Goal: Navigation & Orientation: Find specific page/section

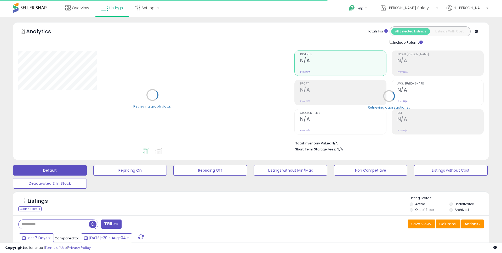
type input "**********"
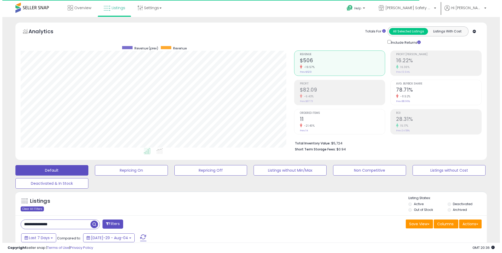
scroll to position [107, 273]
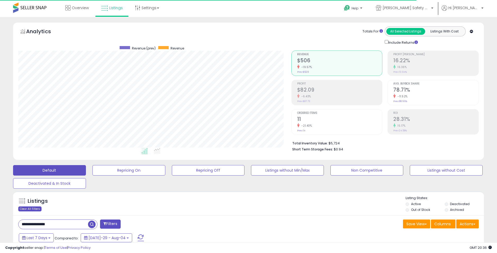
click at [36, 207] on div "Clear All Filters" at bounding box center [29, 208] width 23 height 5
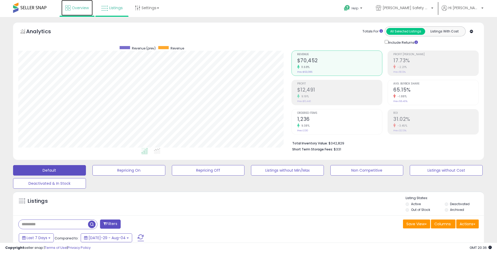
click at [80, 7] on span "Overview" at bounding box center [80, 7] width 17 height 5
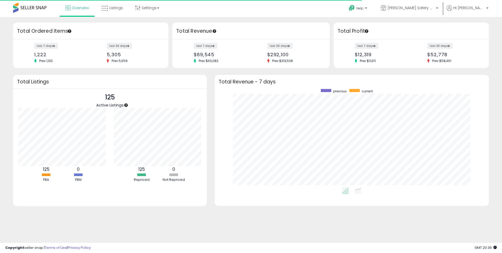
scroll to position [99, 264]
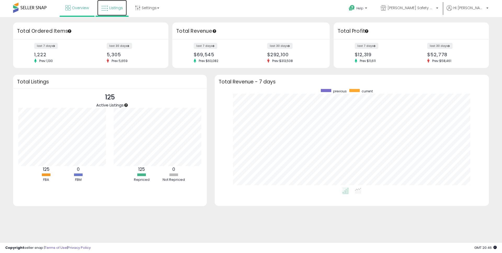
click at [122, 7] on link "Listings" at bounding box center [112, 8] width 30 height 16
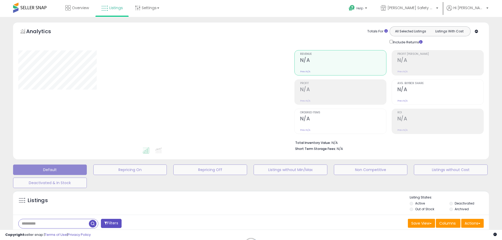
type input "**********"
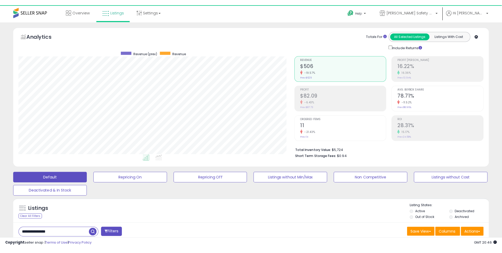
scroll to position [107, 273]
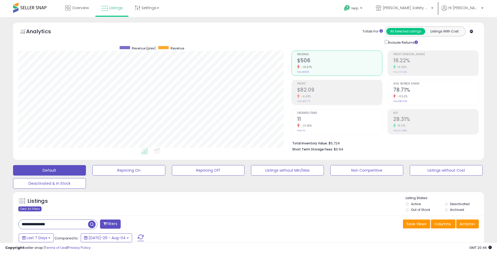
click at [37, 208] on div "Clear All Filters" at bounding box center [29, 208] width 23 height 5
click at [84, 6] on span "Overview" at bounding box center [80, 7] width 17 height 5
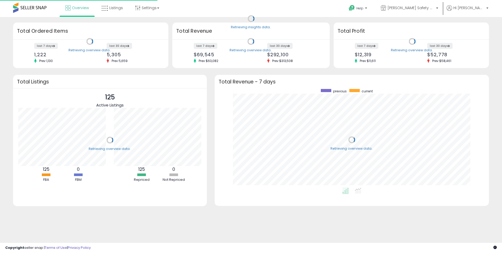
scroll to position [99, 264]
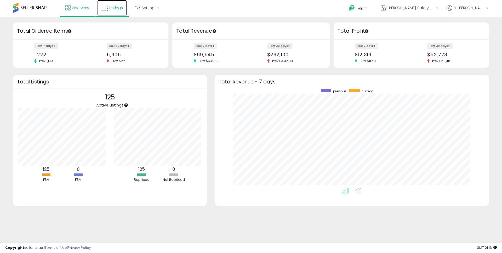
click at [122, 5] on span "Listings" at bounding box center [116, 7] width 14 height 5
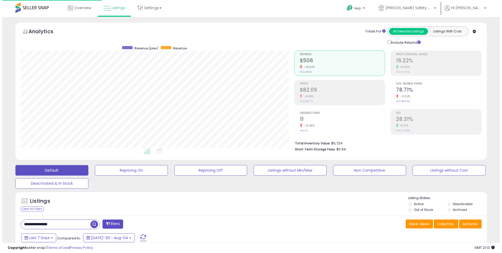
scroll to position [107, 273]
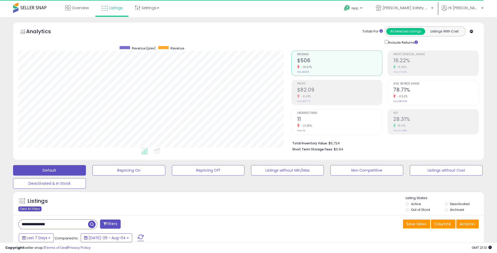
click at [35, 208] on div "Clear All Filters" at bounding box center [29, 208] width 23 height 5
click at [83, 7] on span "Overview" at bounding box center [80, 7] width 17 height 5
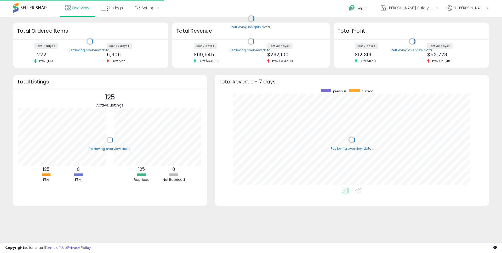
scroll to position [99, 264]
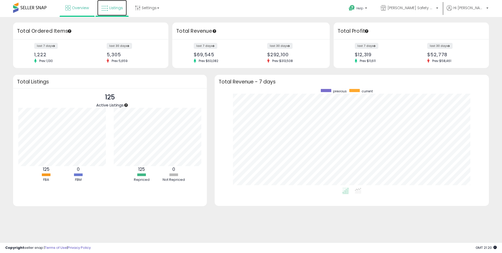
click at [122, 5] on span "Listings" at bounding box center [116, 7] width 14 height 5
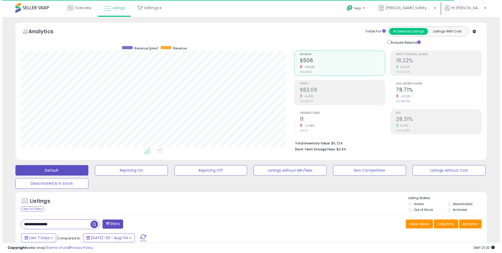
scroll to position [107, 273]
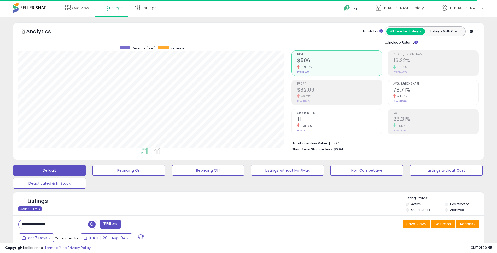
click at [35, 208] on div "Clear All Filters" at bounding box center [29, 208] width 23 height 5
click at [82, 4] on link "Overview" at bounding box center [76, 8] width 31 height 16
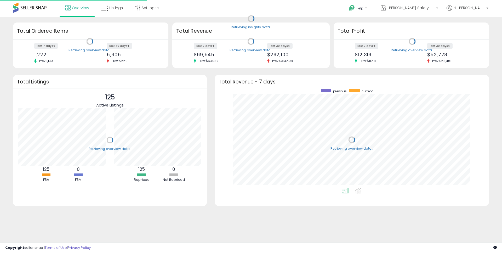
scroll to position [99, 264]
